Goal: Navigation & Orientation: Find specific page/section

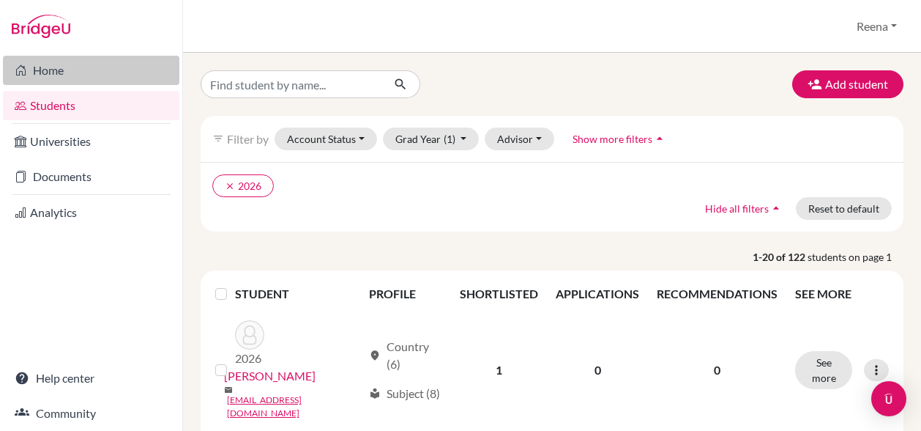
click at [51, 71] on link "Home" at bounding box center [91, 70] width 177 height 29
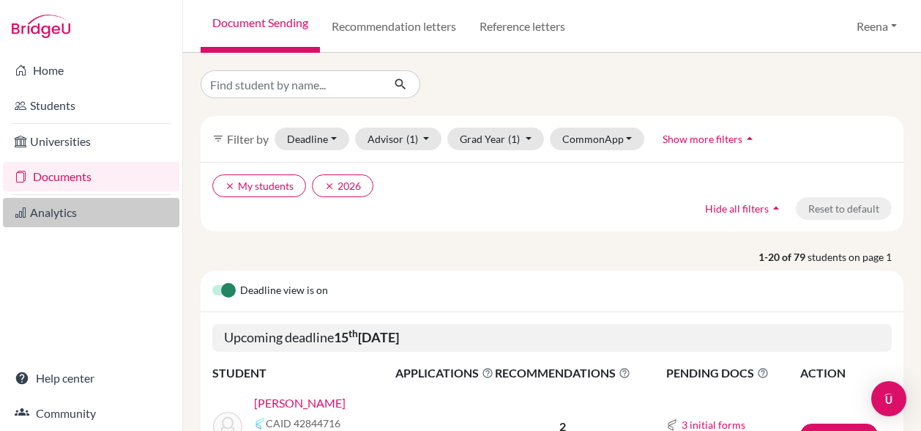
click at [45, 215] on link "Analytics" at bounding box center [91, 212] width 177 height 29
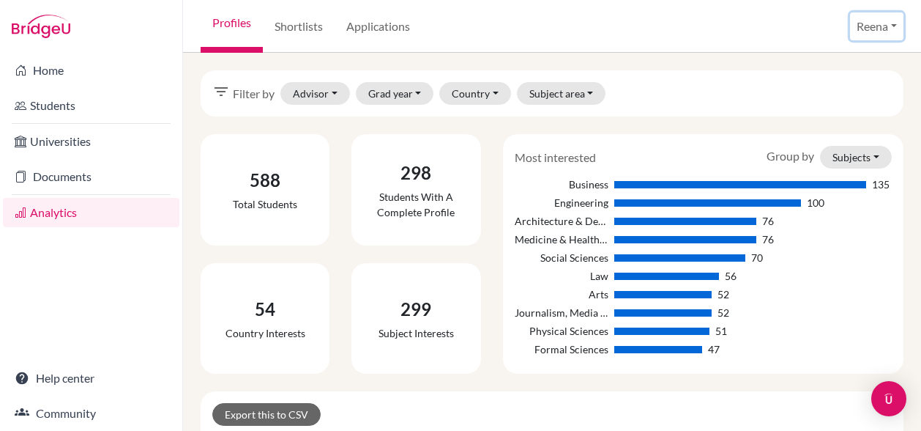
click at [876, 31] on button "Reena" at bounding box center [876, 26] width 53 height 28
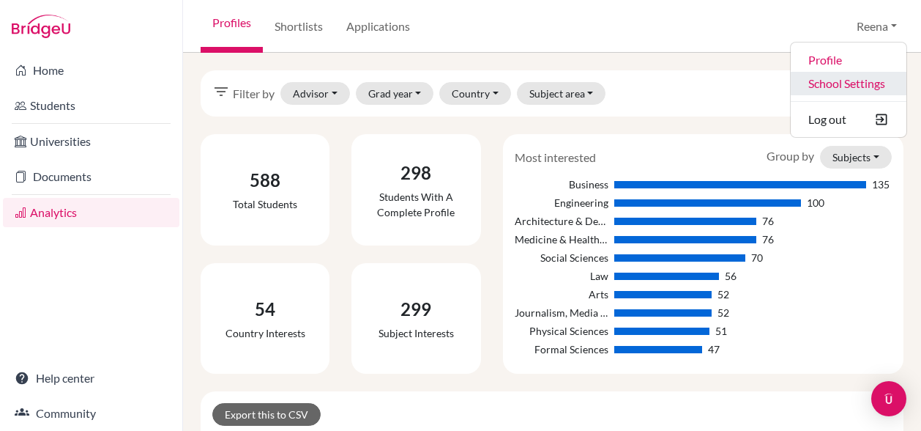
click at [836, 87] on link "School Settings" at bounding box center [849, 83] width 116 height 23
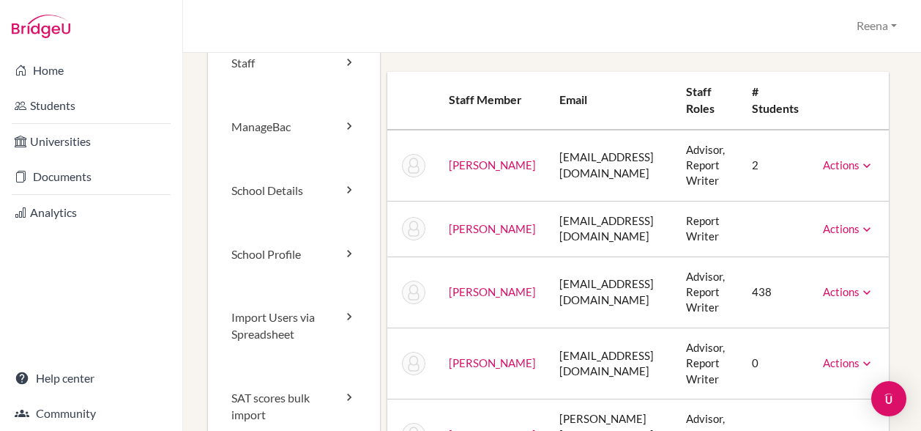
scroll to position [38, 0]
click at [293, 252] on link "School Profile" at bounding box center [294, 255] width 172 height 64
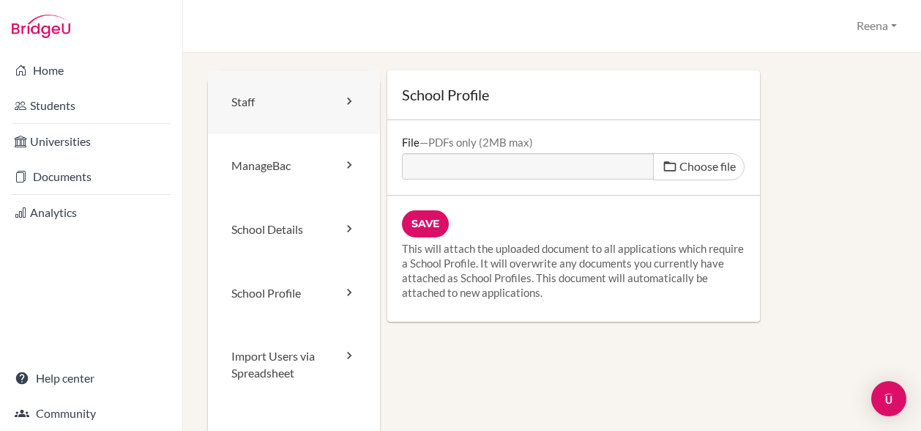
click at [271, 105] on link "Staff" at bounding box center [294, 102] width 172 height 64
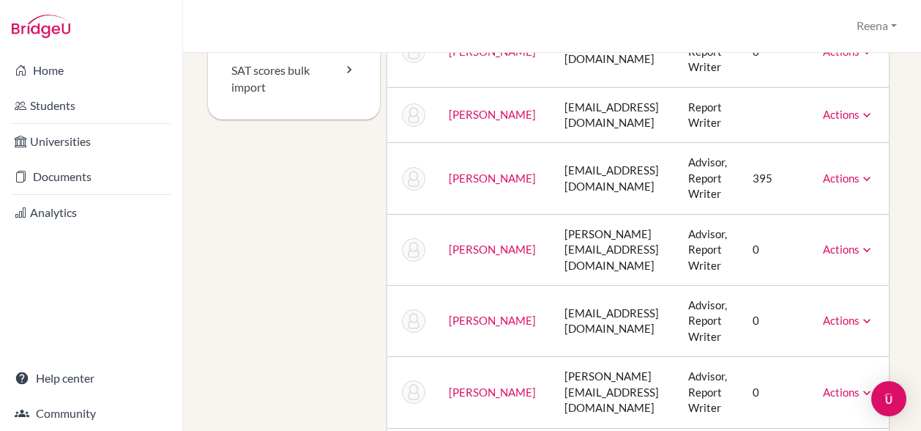
scroll to position [365, 0]
click at [860, 175] on icon at bounding box center [867, 180] width 15 height 15
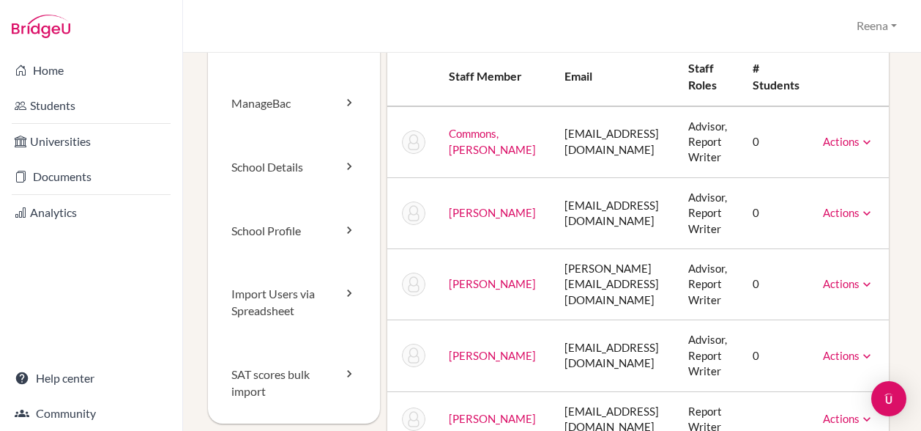
scroll to position [63, 0]
click at [290, 99] on link "ManageBac" at bounding box center [294, 103] width 172 height 64
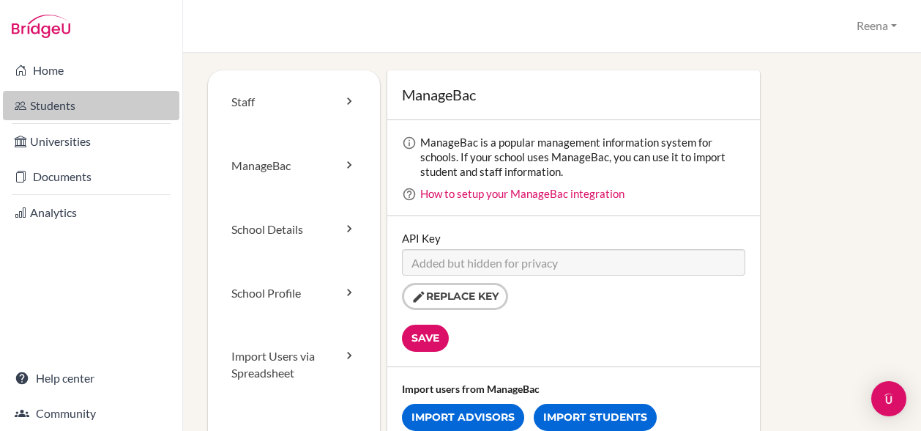
click at [52, 105] on link "Students" at bounding box center [91, 105] width 177 height 29
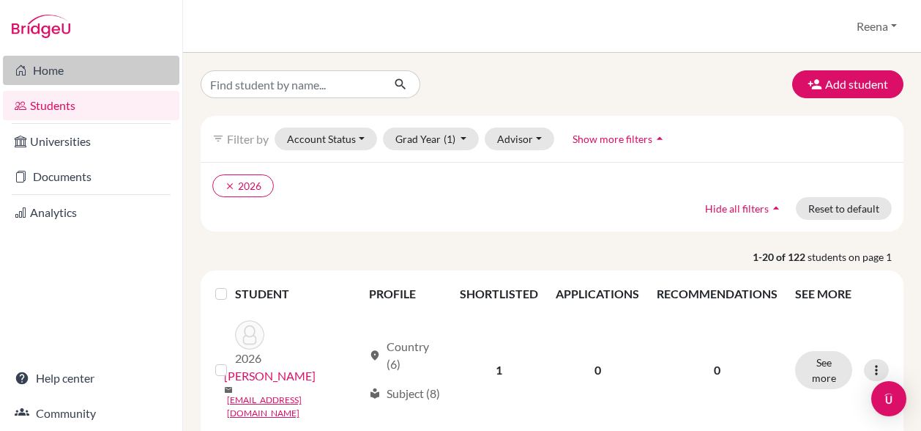
click at [93, 73] on link "Home" at bounding box center [91, 70] width 177 height 29
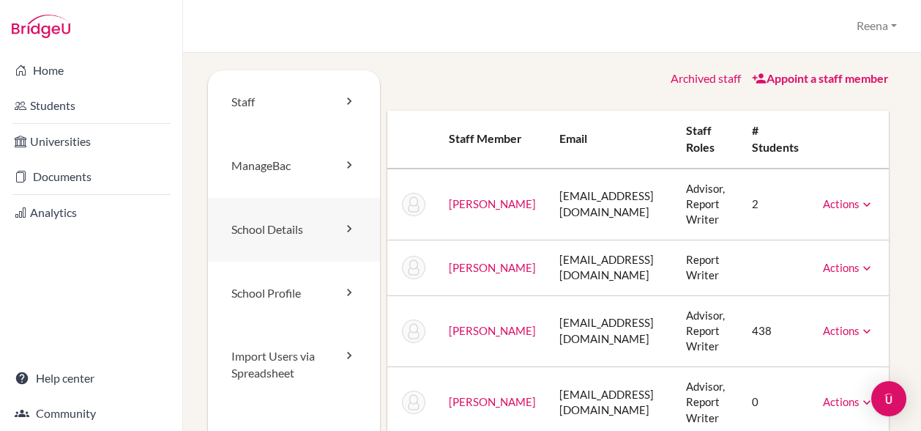
click at [327, 227] on link "School Details" at bounding box center [294, 230] width 172 height 64
